Goal: Information Seeking & Learning: Learn about a topic

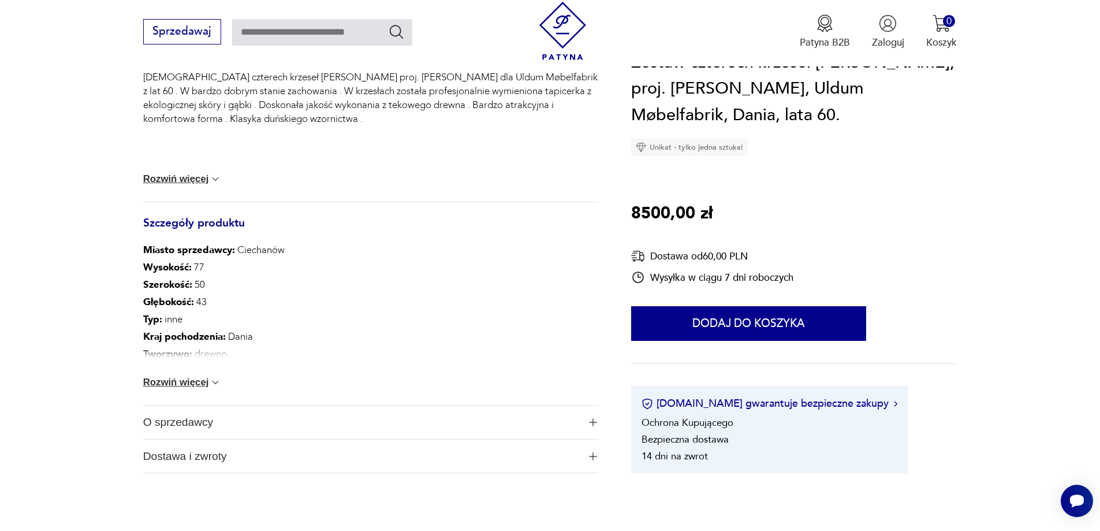
scroll to position [635, 0]
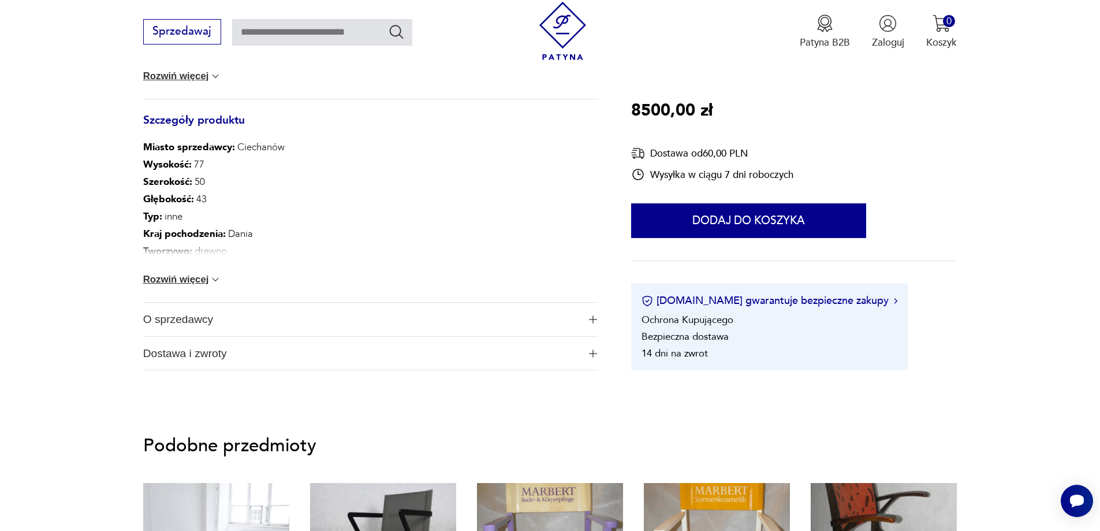
click at [191, 324] on span "O sprzedawcy" at bounding box center [361, 319] width 436 height 33
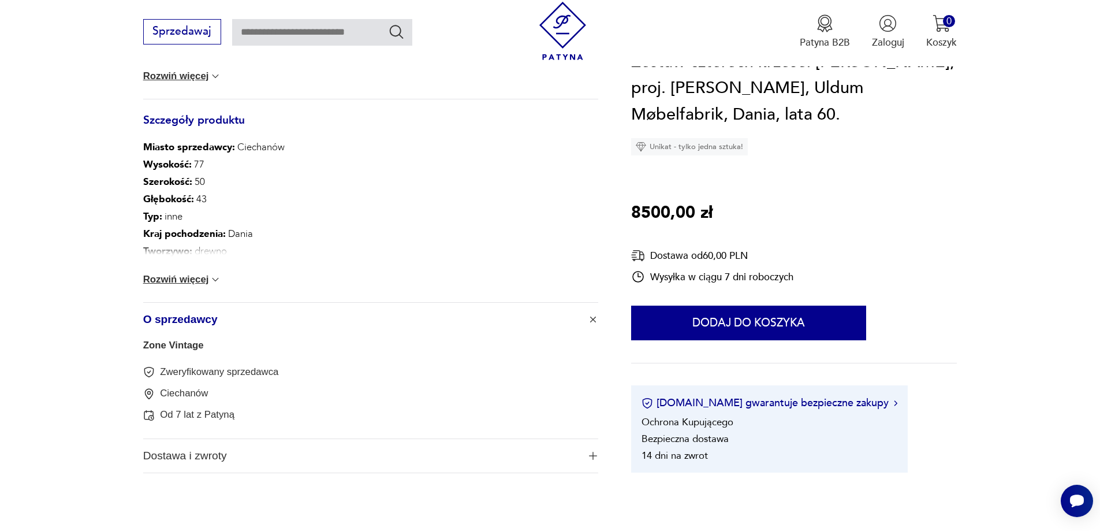
click at [173, 348] on link "Zone Vintage" at bounding box center [173, 345] width 61 height 11
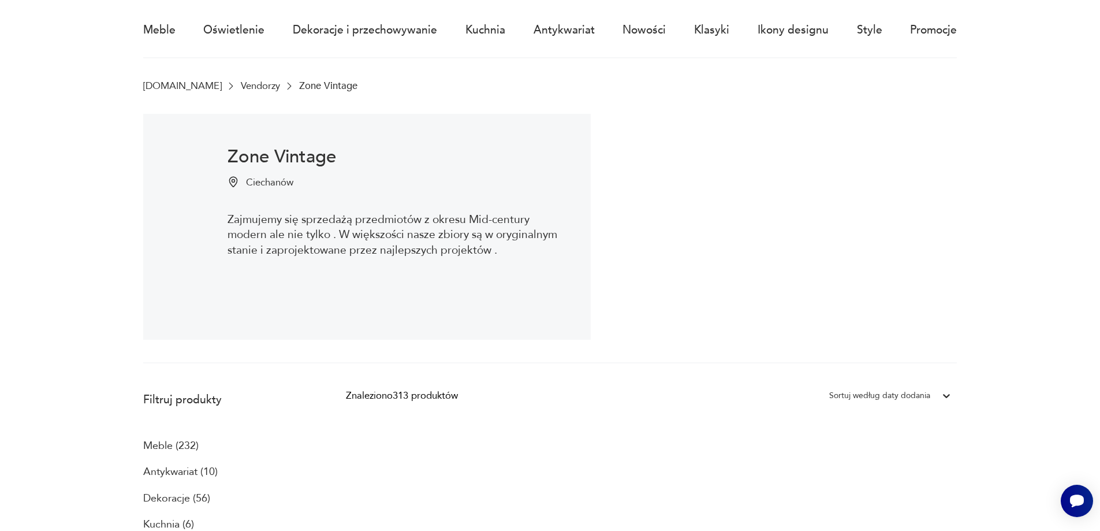
scroll to position [309, 0]
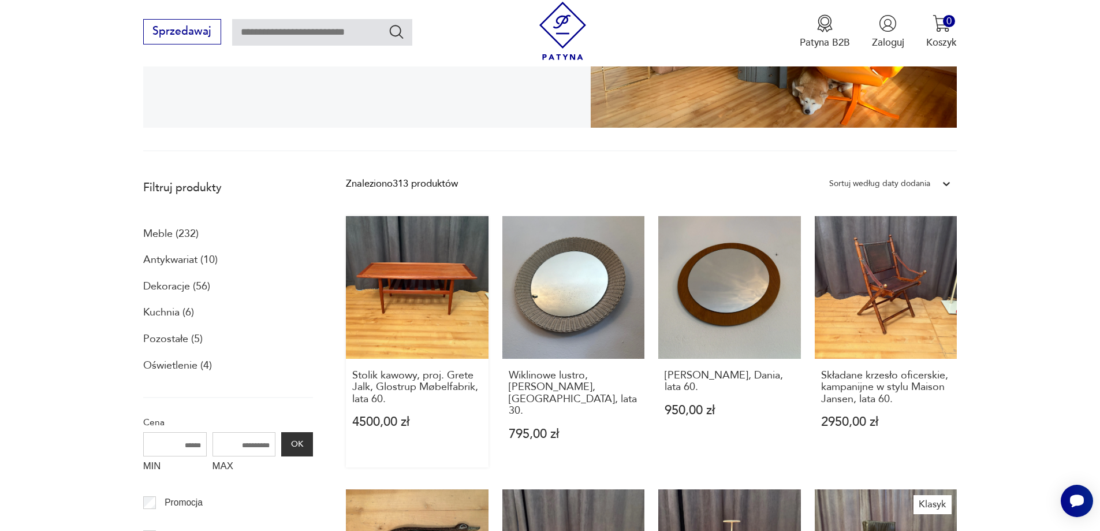
click at [447, 325] on link "Stolik kawowy, proj. Grete Jalk, Glostrup Møbelfabrik, lata 60. 4500,00 zł" at bounding box center [417, 341] width 143 height 251
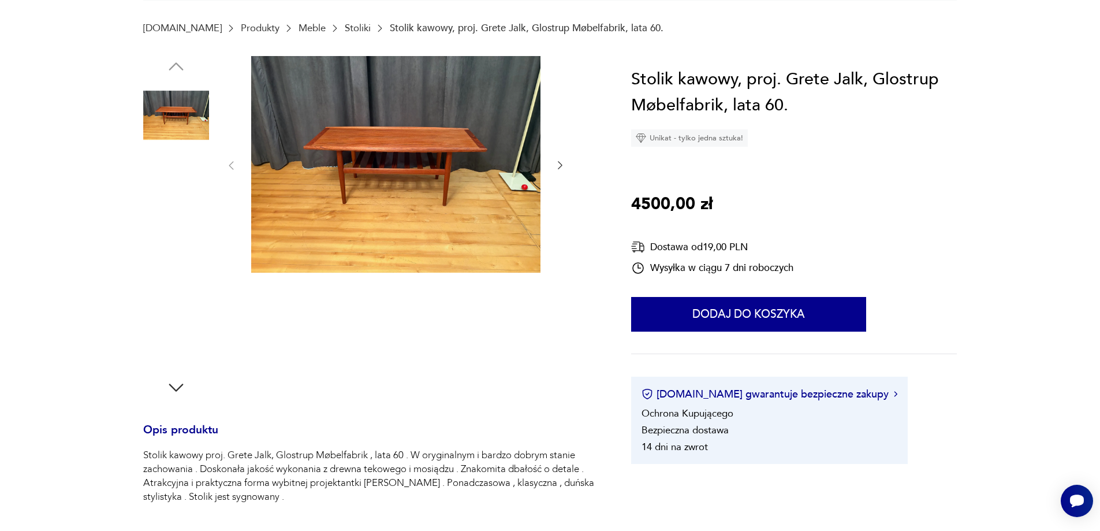
scroll to position [4, 0]
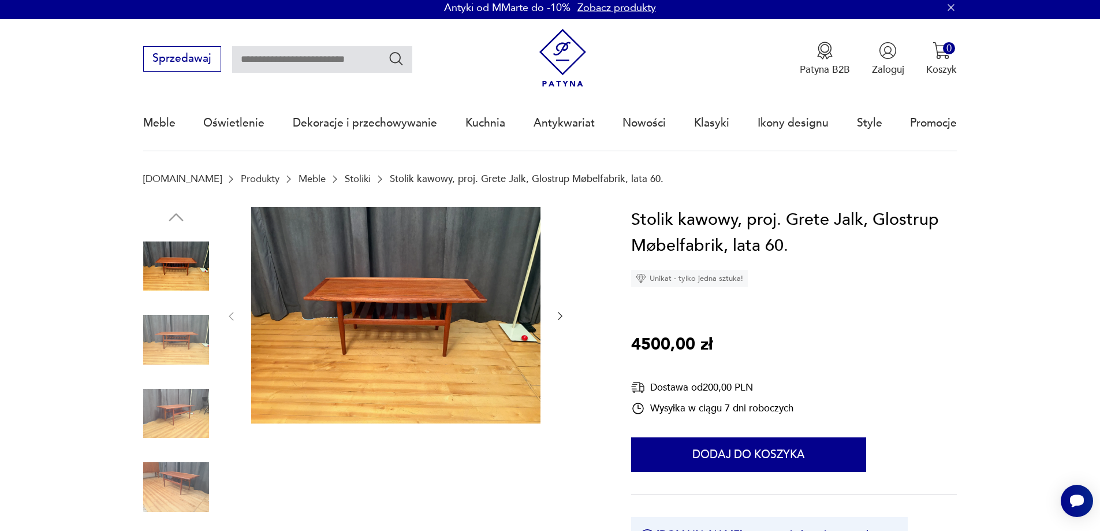
click at [557, 314] on icon "button" at bounding box center [560, 316] width 12 height 12
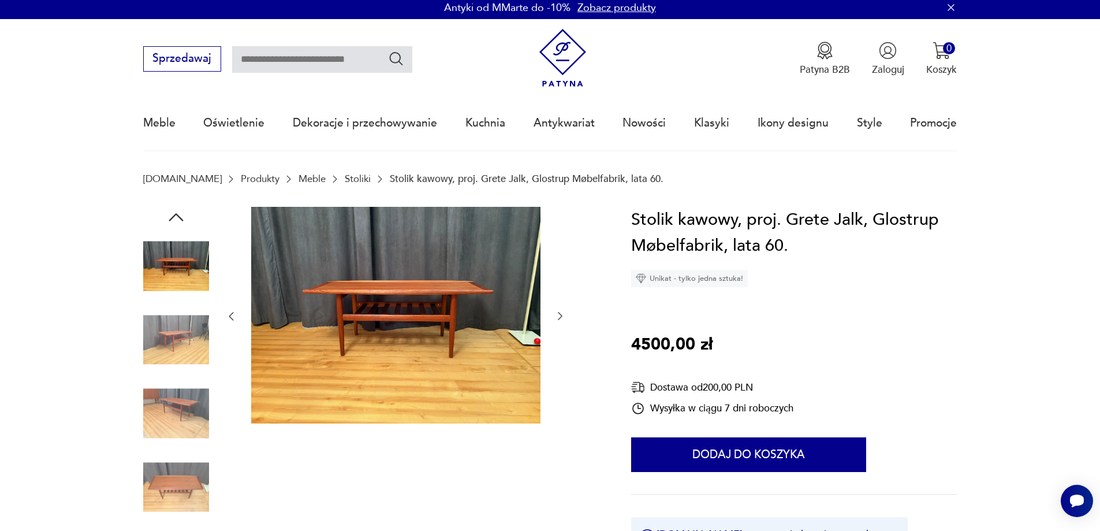
click at [558, 314] on icon "button" at bounding box center [560, 316] width 12 height 12
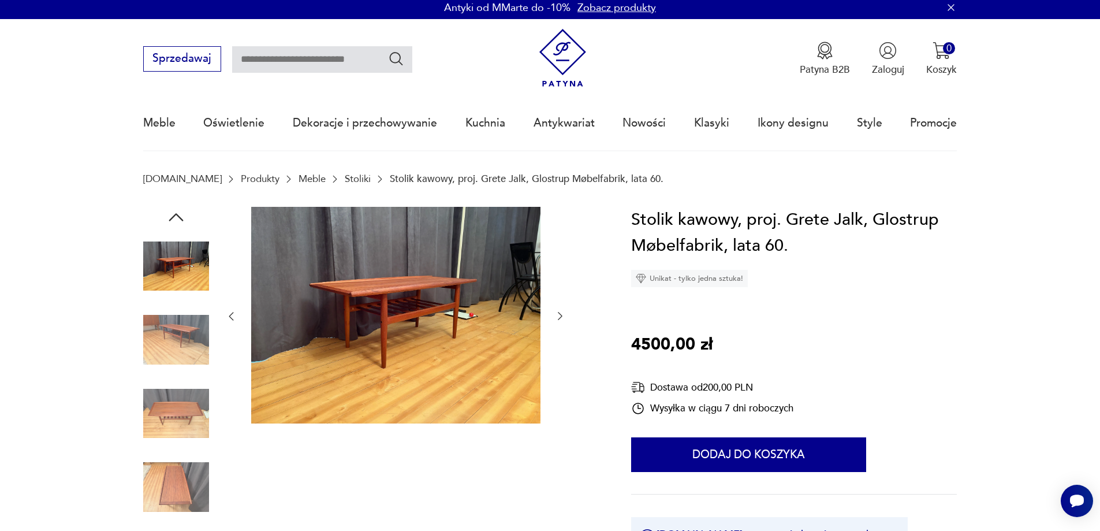
click at [558, 314] on icon "button" at bounding box center [560, 316] width 12 height 12
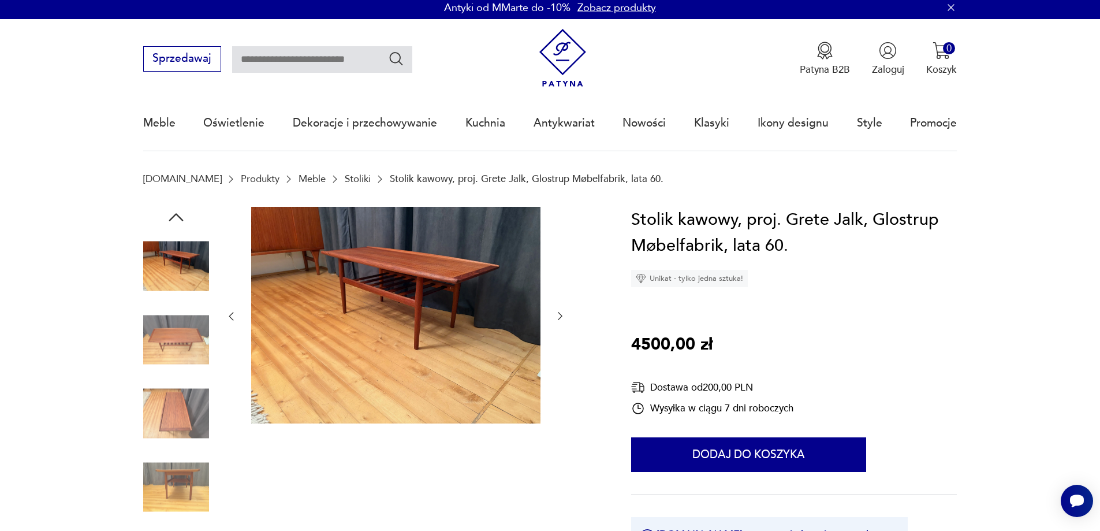
click at [558, 314] on icon "button" at bounding box center [560, 316] width 12 height 12
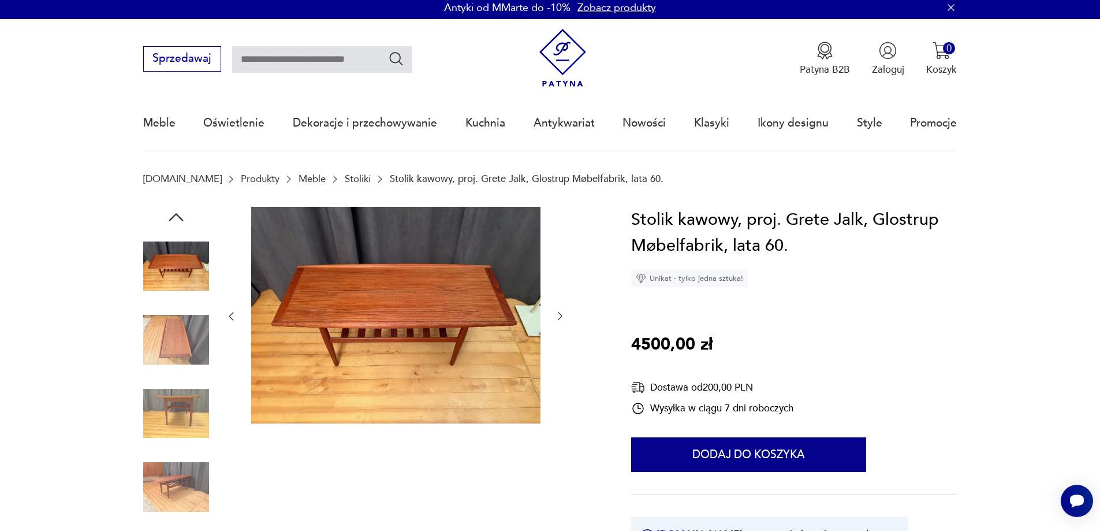
click at [558, 314] on icon "button" at bounding box center [560, 316] width 12 height 12
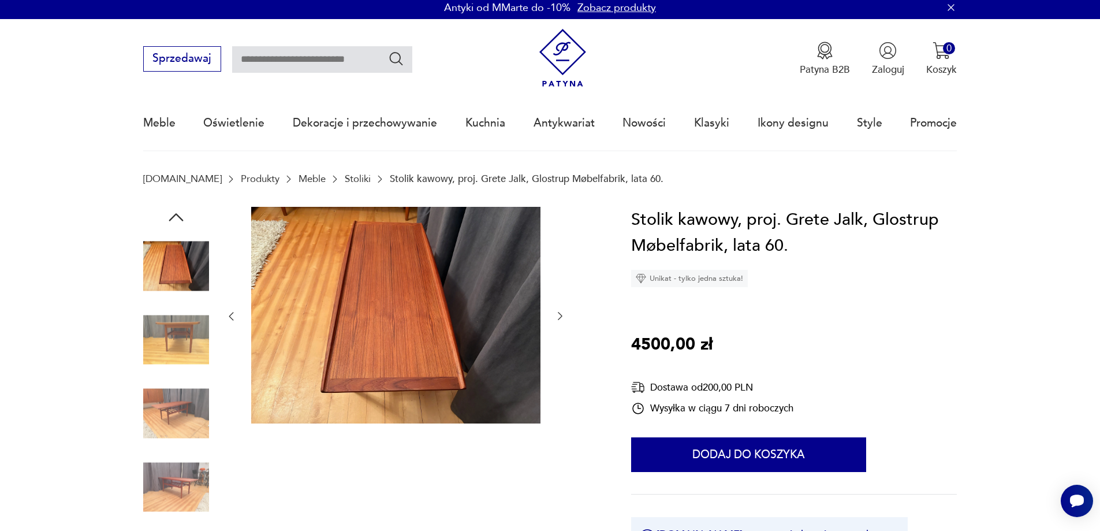
click at [558, 314] on icon "button" at bounding box center [560, 316] width 12 height 12
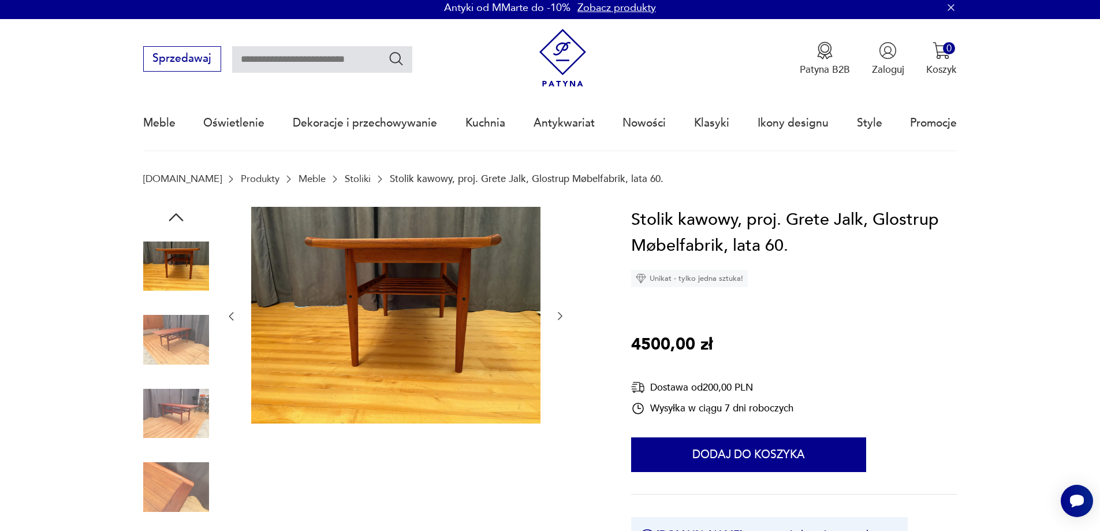
click at [558, 314] on icon "button" at bounding box center [560, 316] width 12 height 12
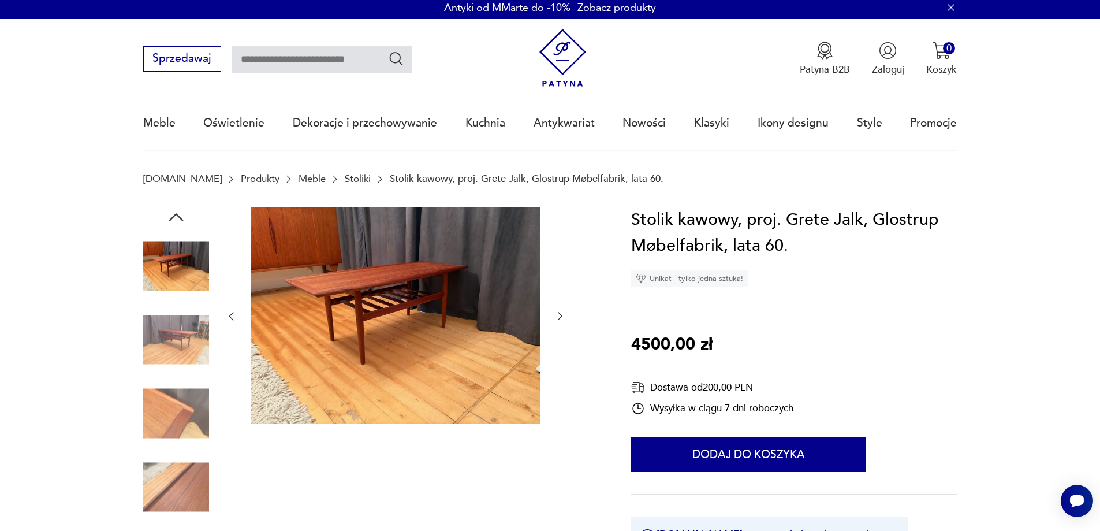
click at [558, 314] on icon "button" at bounding box center [560, 316] width 12 height 12
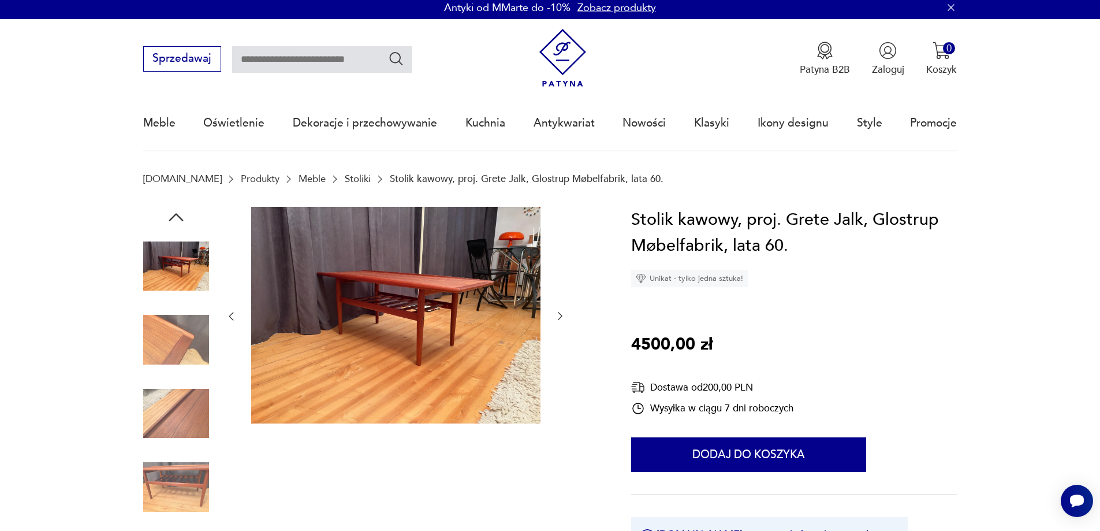
click at [558, 314] on icon "button" at bounding box center [560, 316] width 12 height 12
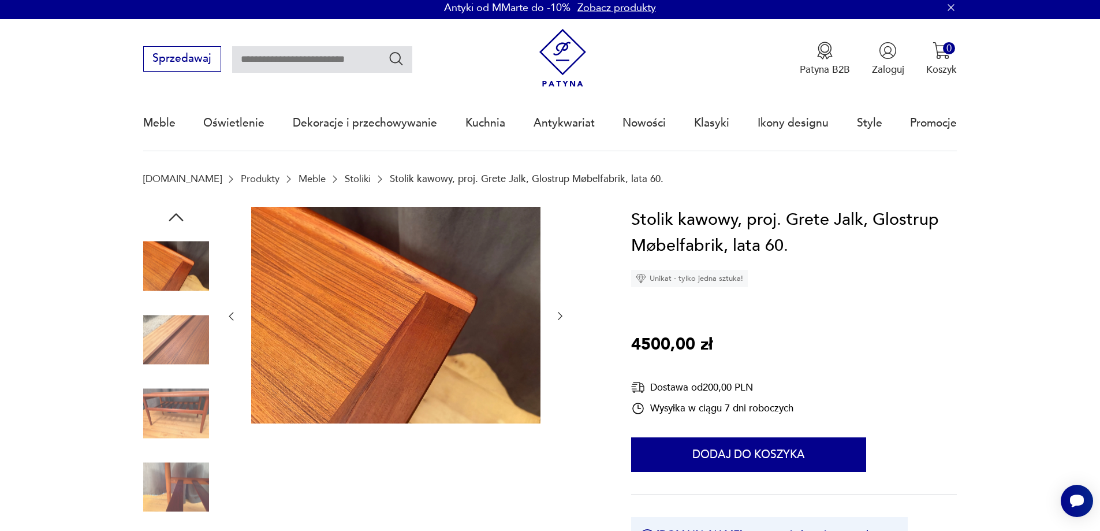
click at [558, 314] on icon "button" at bounding box center [560, 316] width 12 height 12
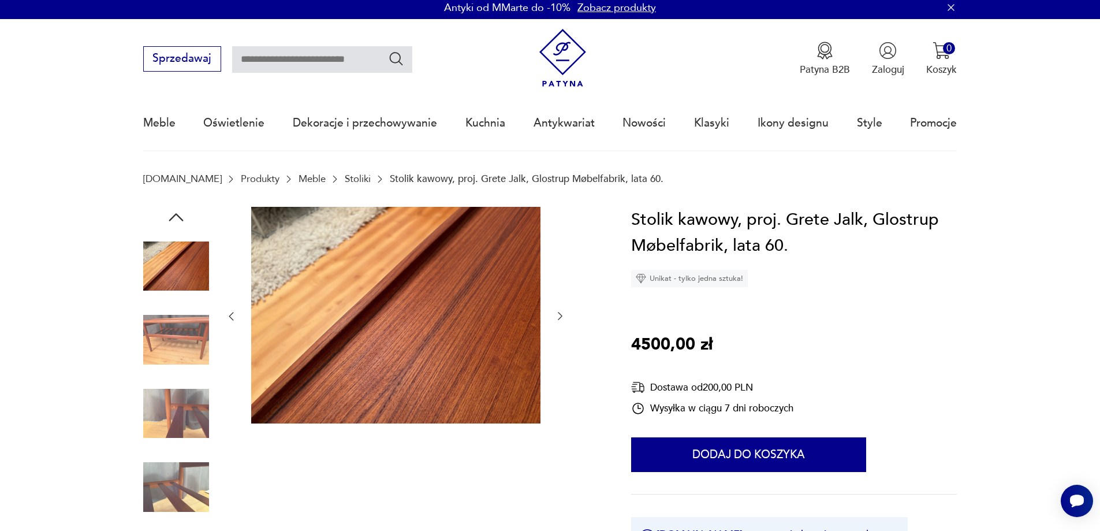
click at [558, 314] on icon "button" at bounding box center [560, 316] width 12 height 12
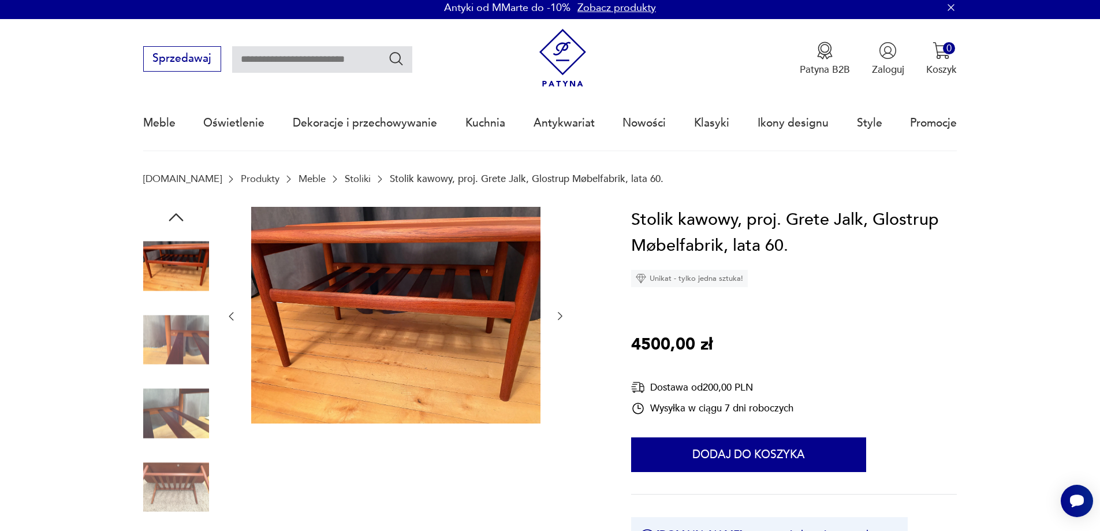
click at [558, 314] on icon "button" at bounding box center [560, 316] width 12 height 12
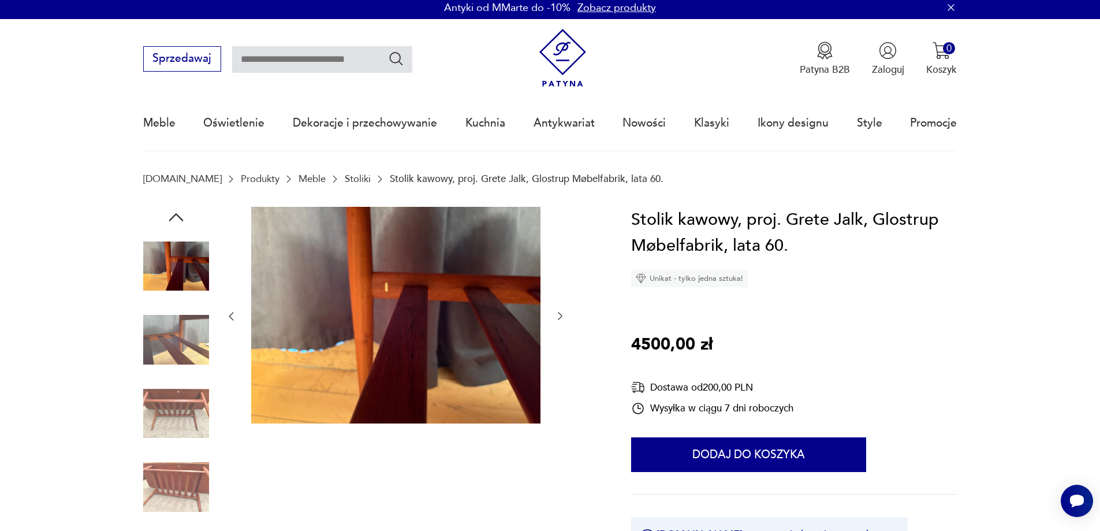
click at [558, 314] on icon "button" at bounding box center [560, 316] width 12 height 12
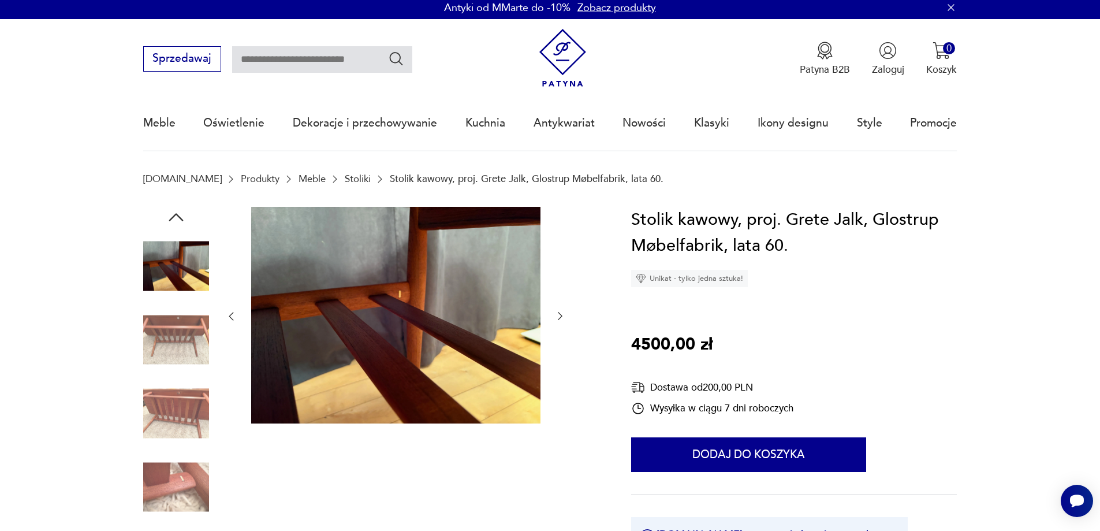
click at [558, 314] on icon "button" at bounding box center [560, 316] width 12 height 12
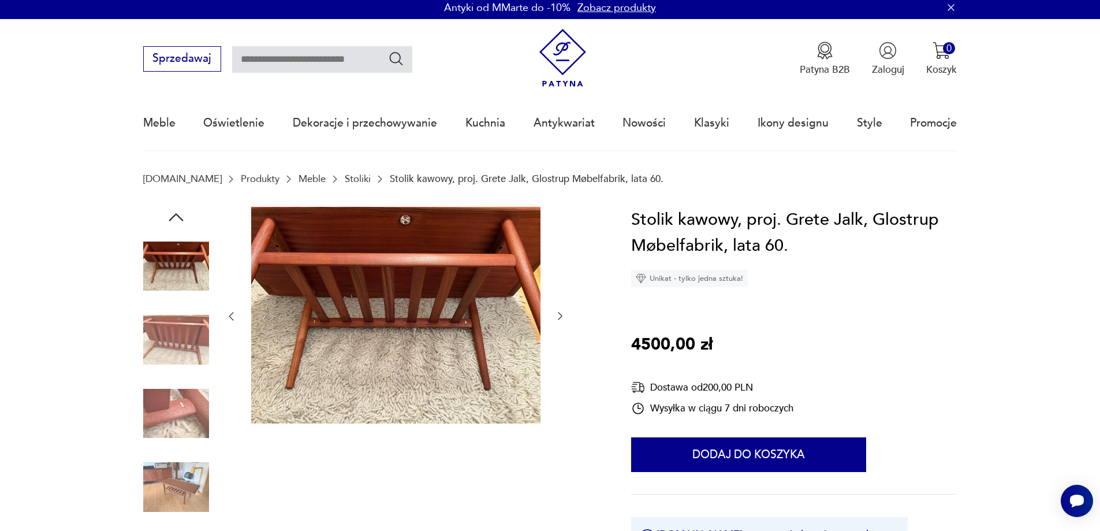
click at [558, 314] on icon "button" at bounding box center [560, 316] width 12 height 12
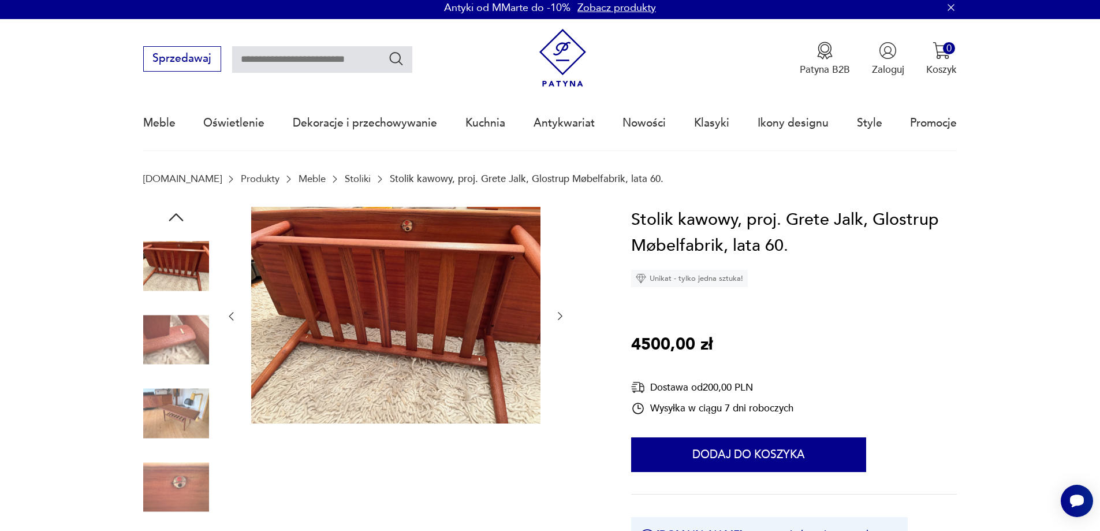
click at [558, 314] on icon "button" at bounding box center [560, 316] width 12 height 12
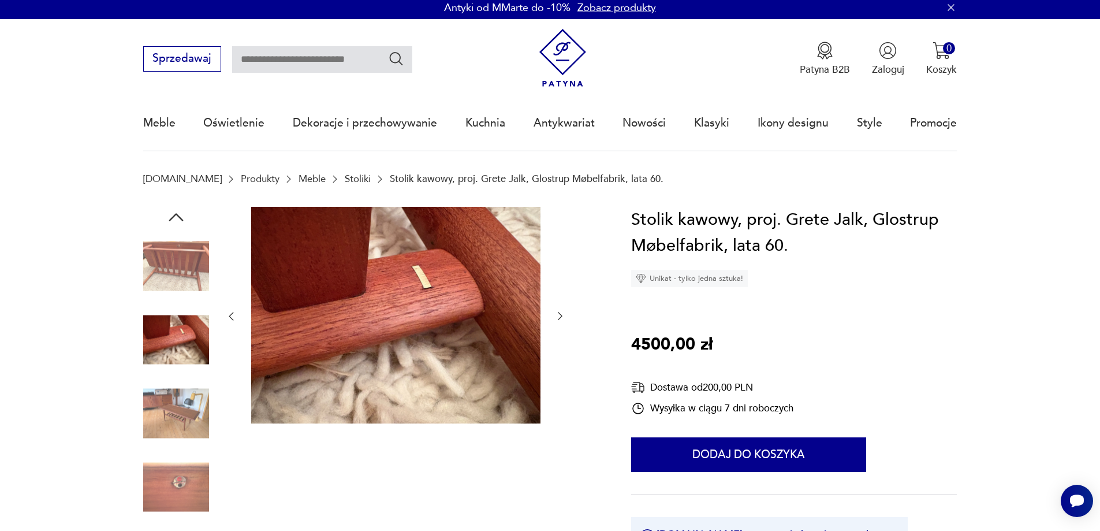
click at [558, 314] on icon "button" at bounding box center [560, 316] width 12 height 12
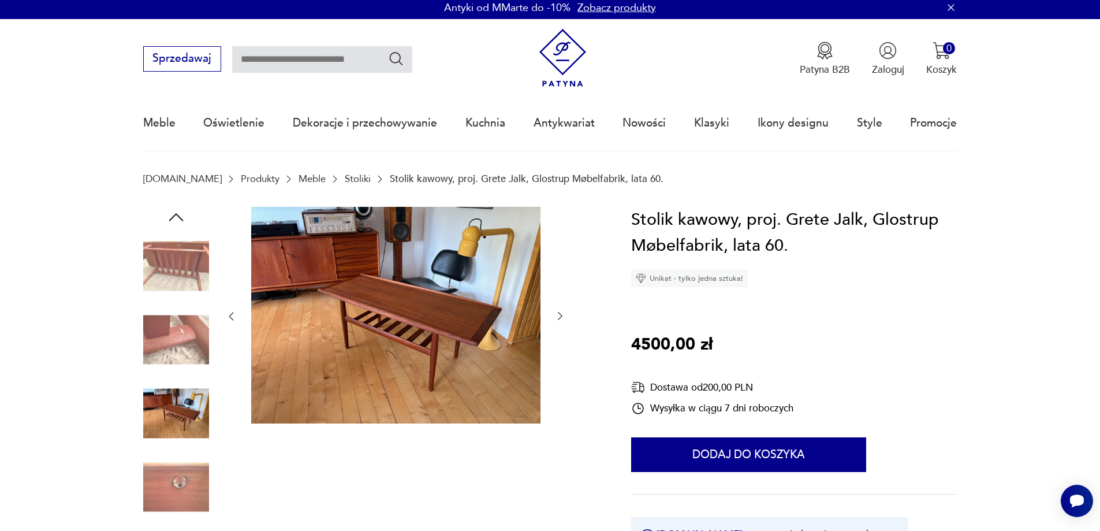
click at [558, 314] on icon "button" at bounding box center [560, 316] width 12 height 12
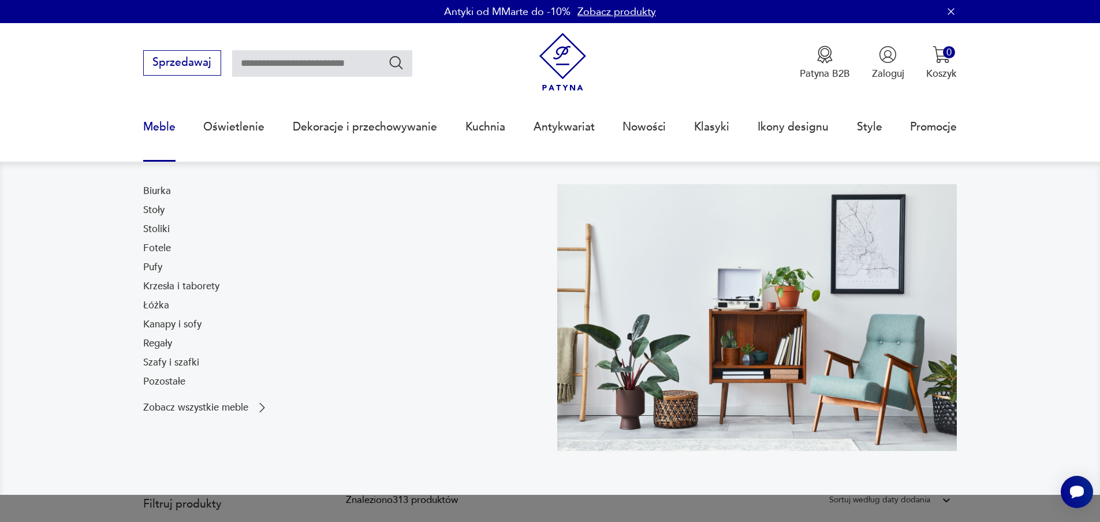
click at [170, 126] on link "Meble" at bounding box center [159, 126] width 32 height 53
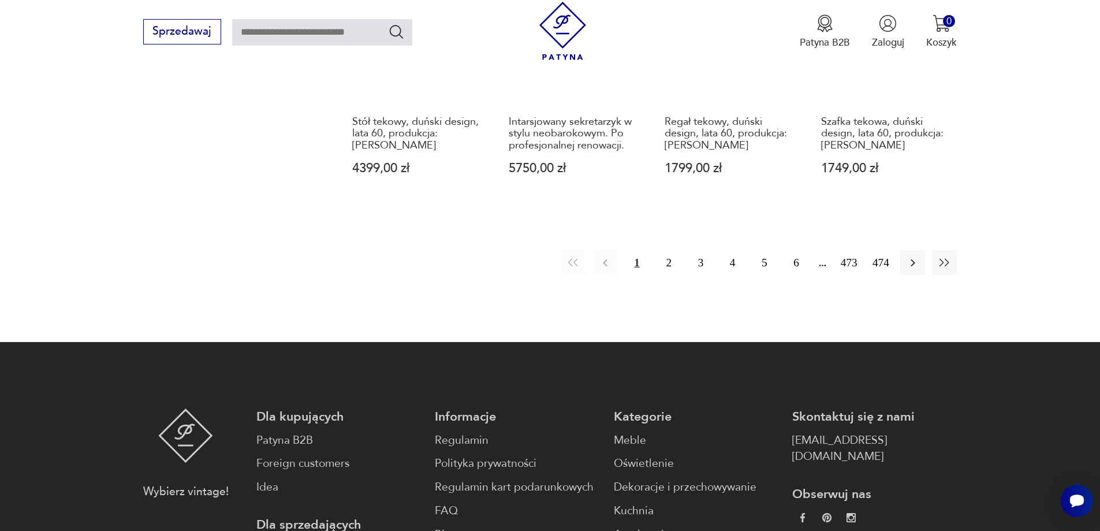
scroll to position [1595, 0]
